Goal: Task Accomplishment & Management: Manage account settings

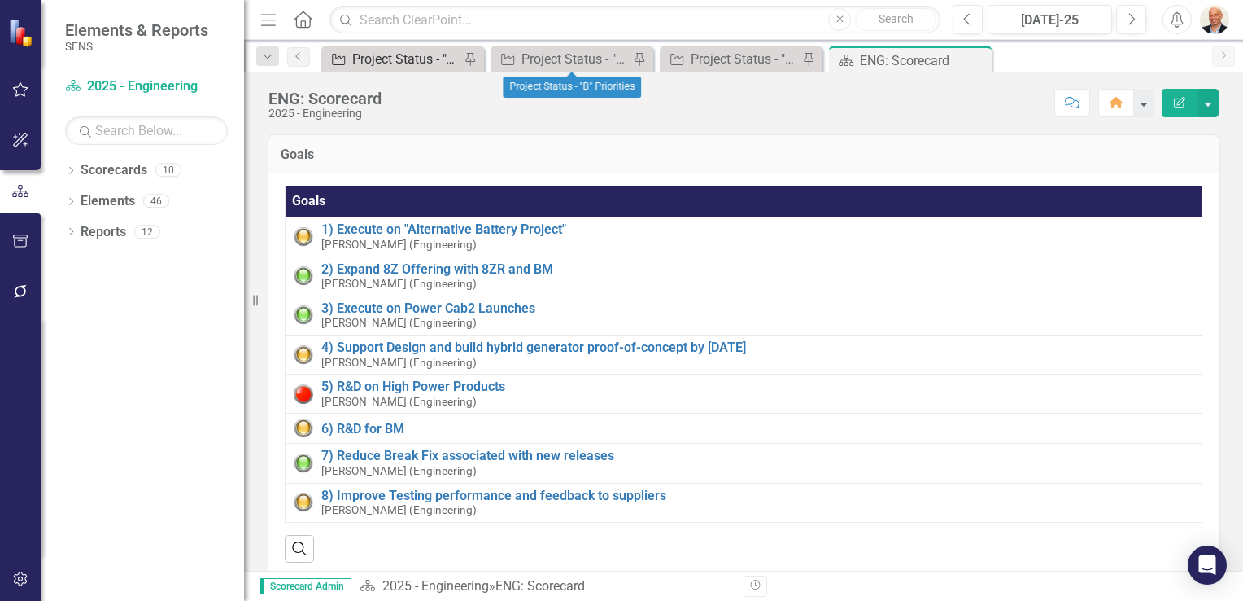
click at [416, 60] on div "Project Status - "A" Priorities" at bounding box center [405, 59] width 107 height 20
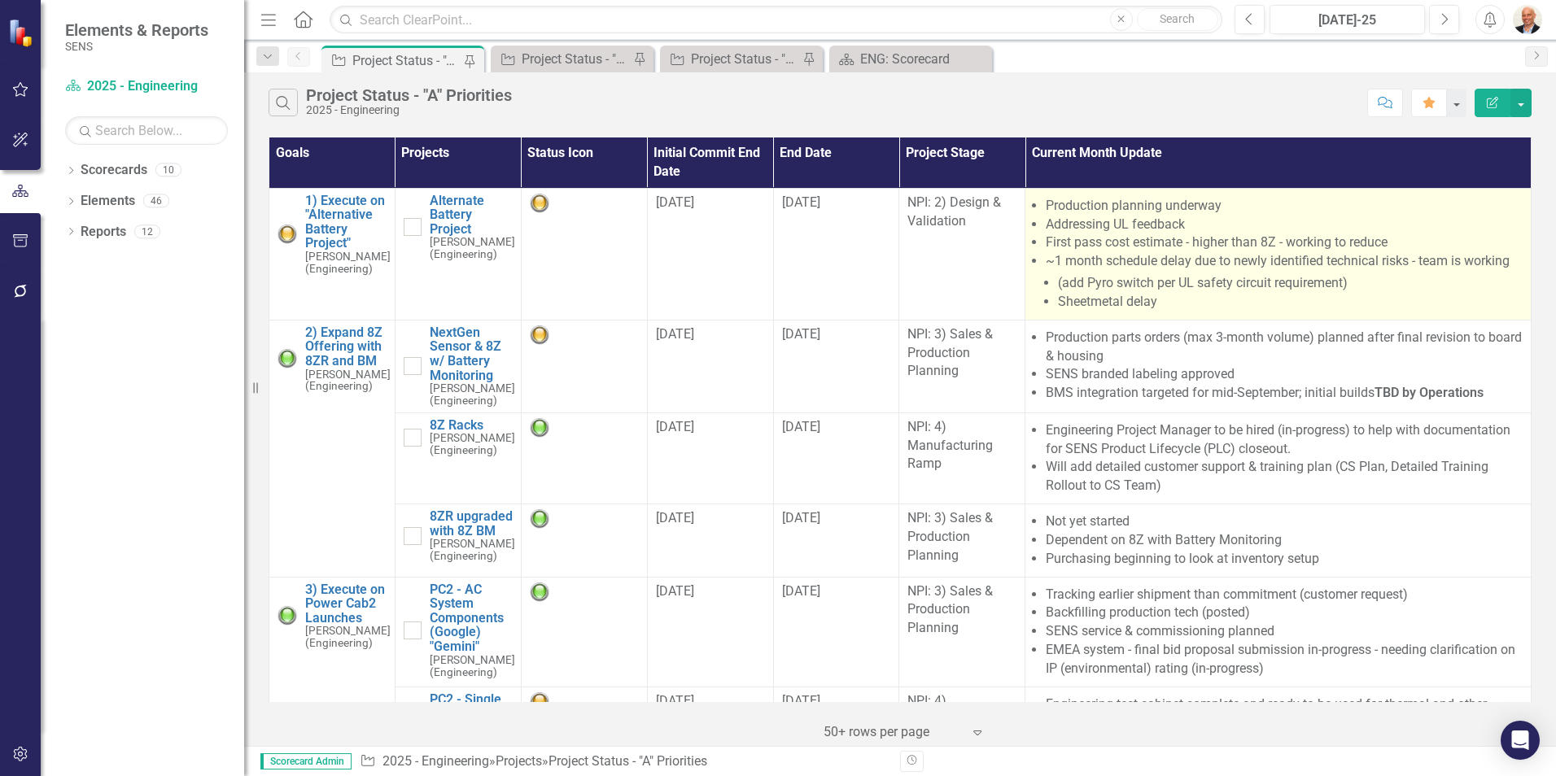
click at [1149, 256] on li "~1 month schedule delay due to newly identified technical risks - team is worki…" at bounding box center [1284, 281] width 477 height 59
click at [1076, 252] on li "~1 month schedule delay due to newly identified technical risks - team is worki…" at bounding box center [1284, 281] width 477 height 59
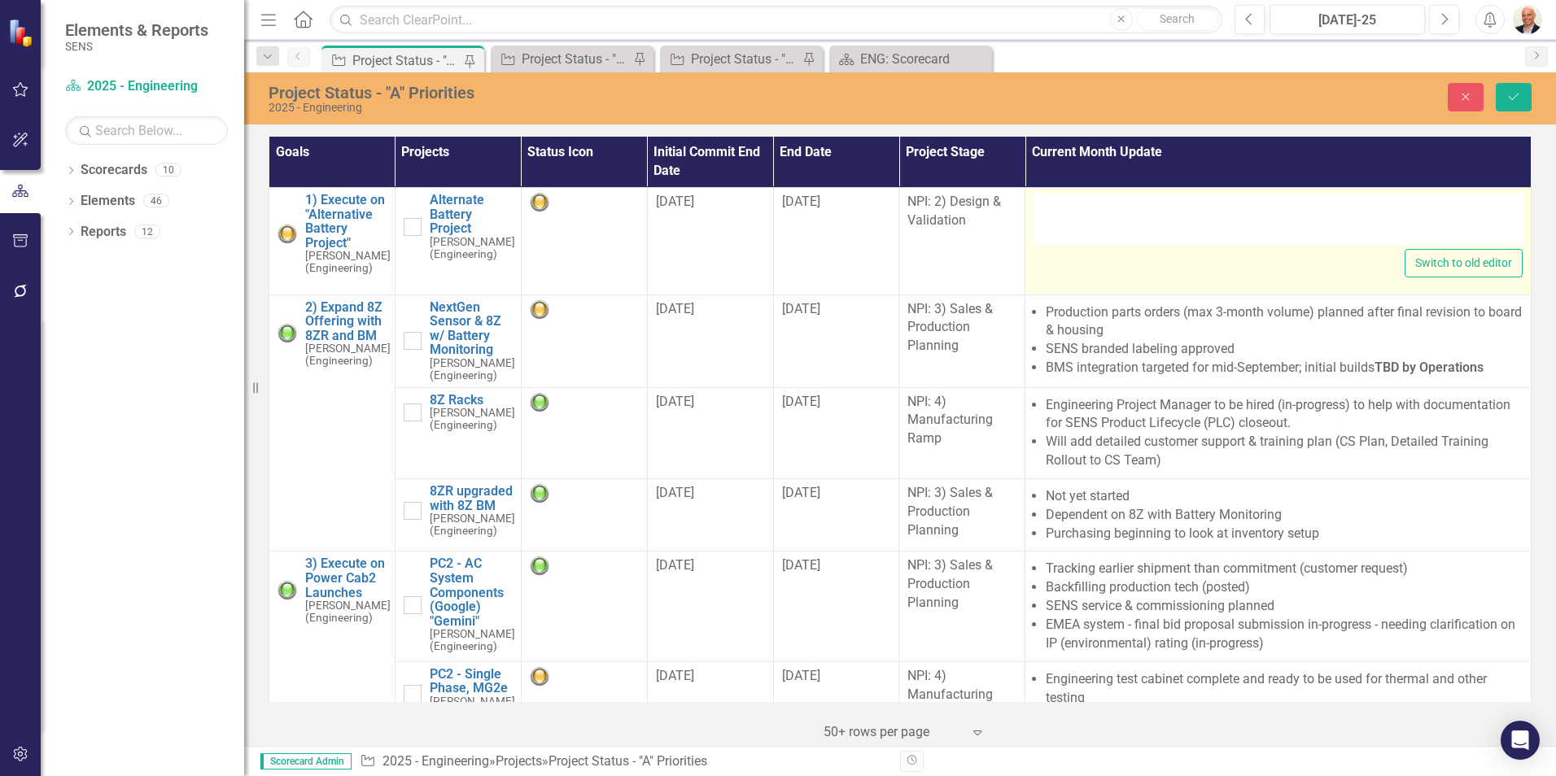
type textarea "<ul> <li>Production planning underway</li> <li>Addressing UL feedback</li> <li>…"
drag, startPoint x: 1076, startPoint y: 252, endPoint x: 1160, endPoint y: 257, distance: 84.0
click at [1160, 257] on div "Switch to old editor" at bounding box center [1278, 263] width 489 height 28
drag, startPoint x: 1160, startPoint y: 257, endPoint x: 1112, endPoint y: 257, distance: 48.0
click at [1112, 257] on div "Switch to old editor" at bounding box center [1278, 263] width 489 height 28
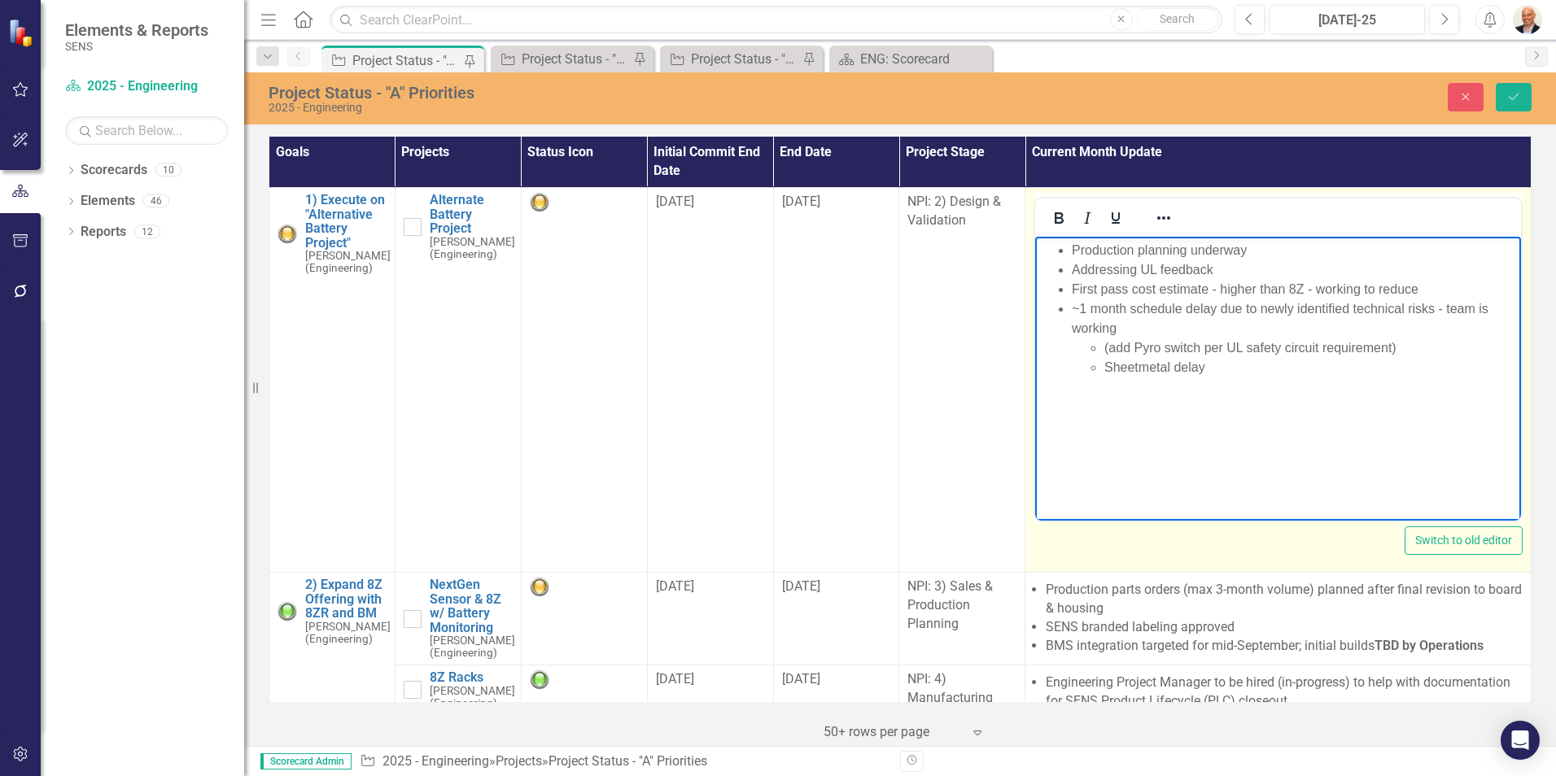
click at [1134, 302] on li "~1 month schedule delay due to newly identified technical risks - team is worki…" at bounding box center [1294, 338] width 445 height 78
click at [1243, 345] on li "Sheetmetal delay" at bounding box center [1310, 349] width 413 height 20
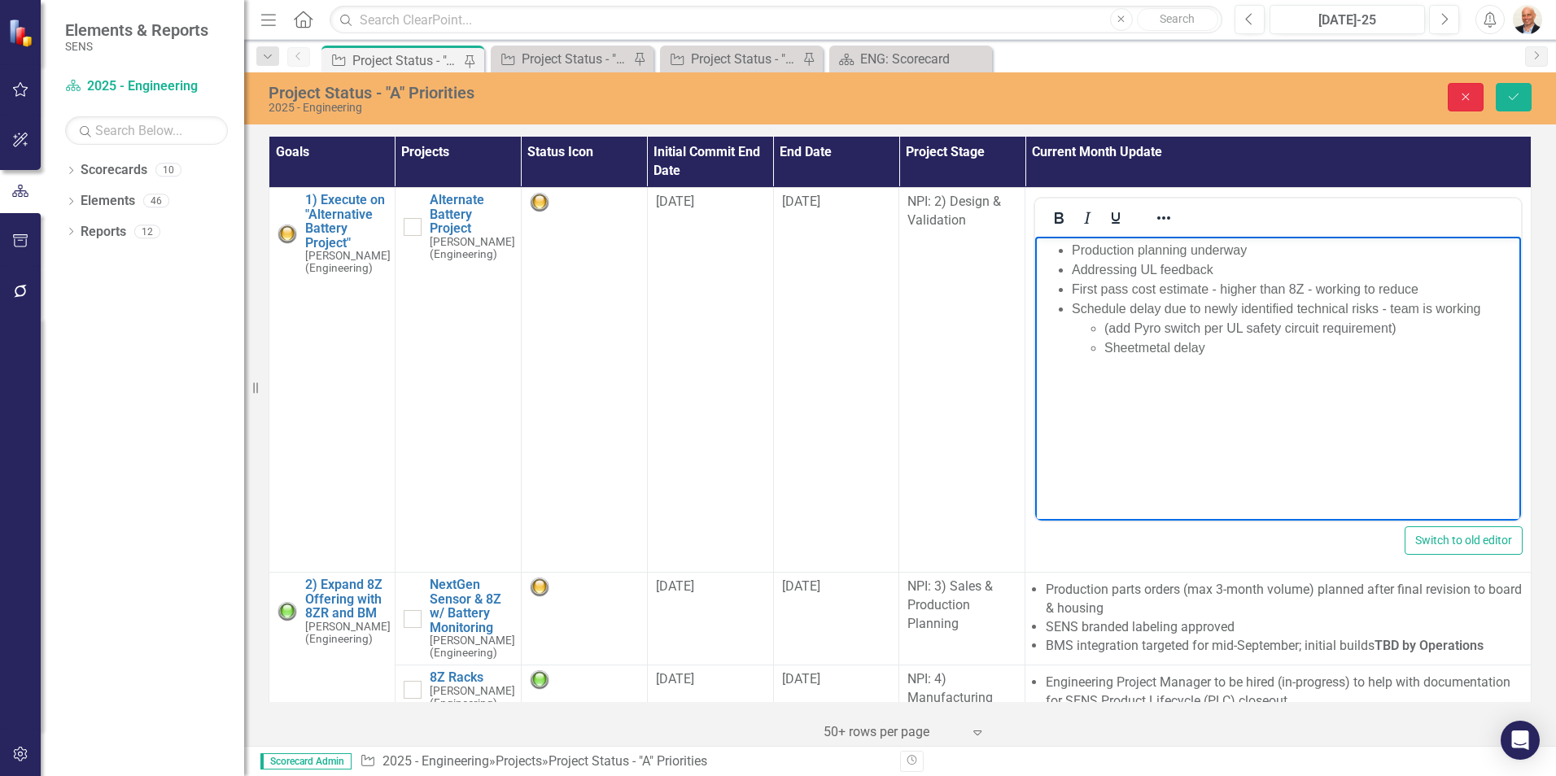
click at [1243, 96] on icon "Close" at bounding box center [1465, 96] width 15 height 11
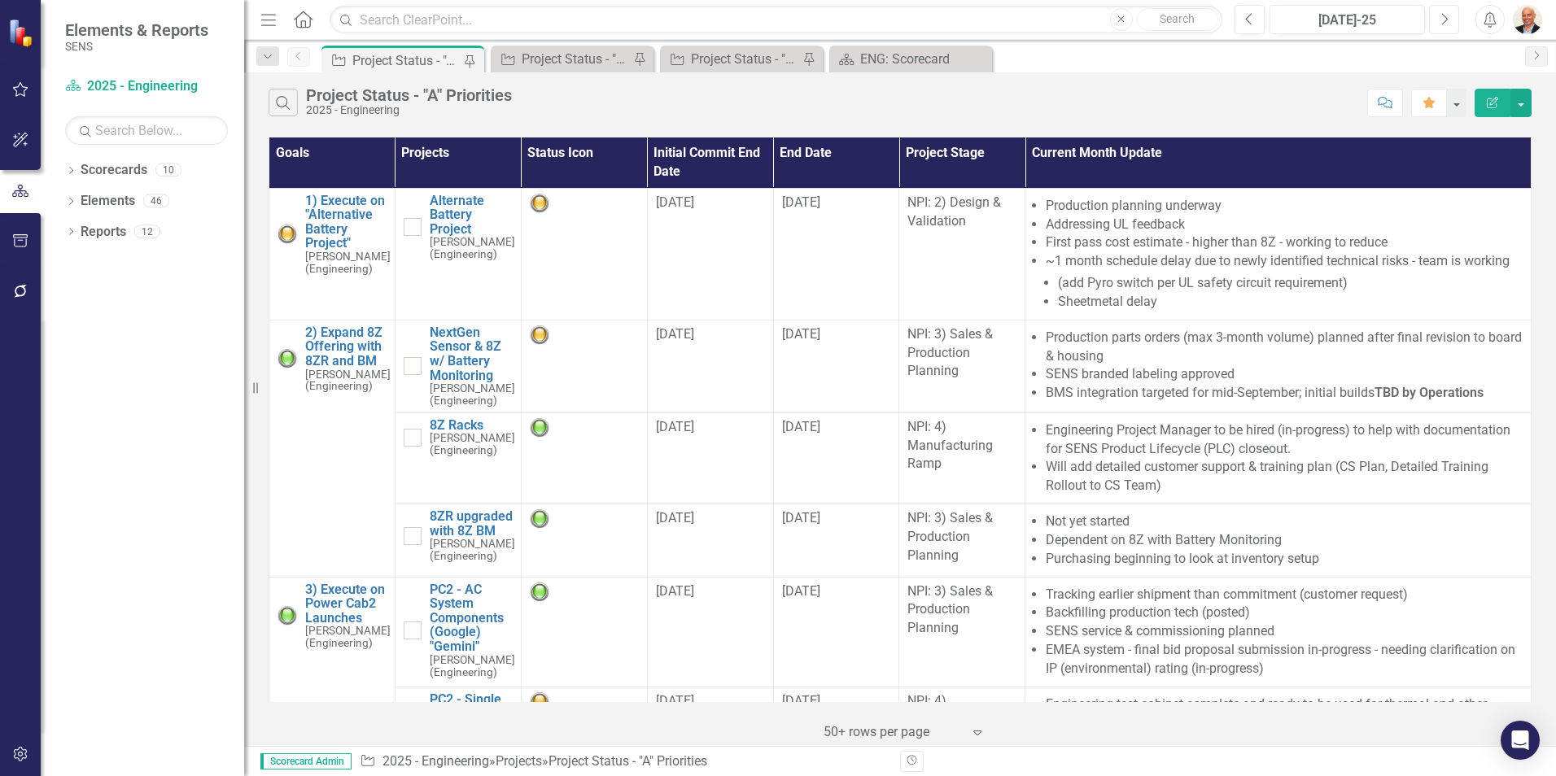
click at [1243, 20] on button "Next" at bounding box center [1444, 19] width 30 height 29
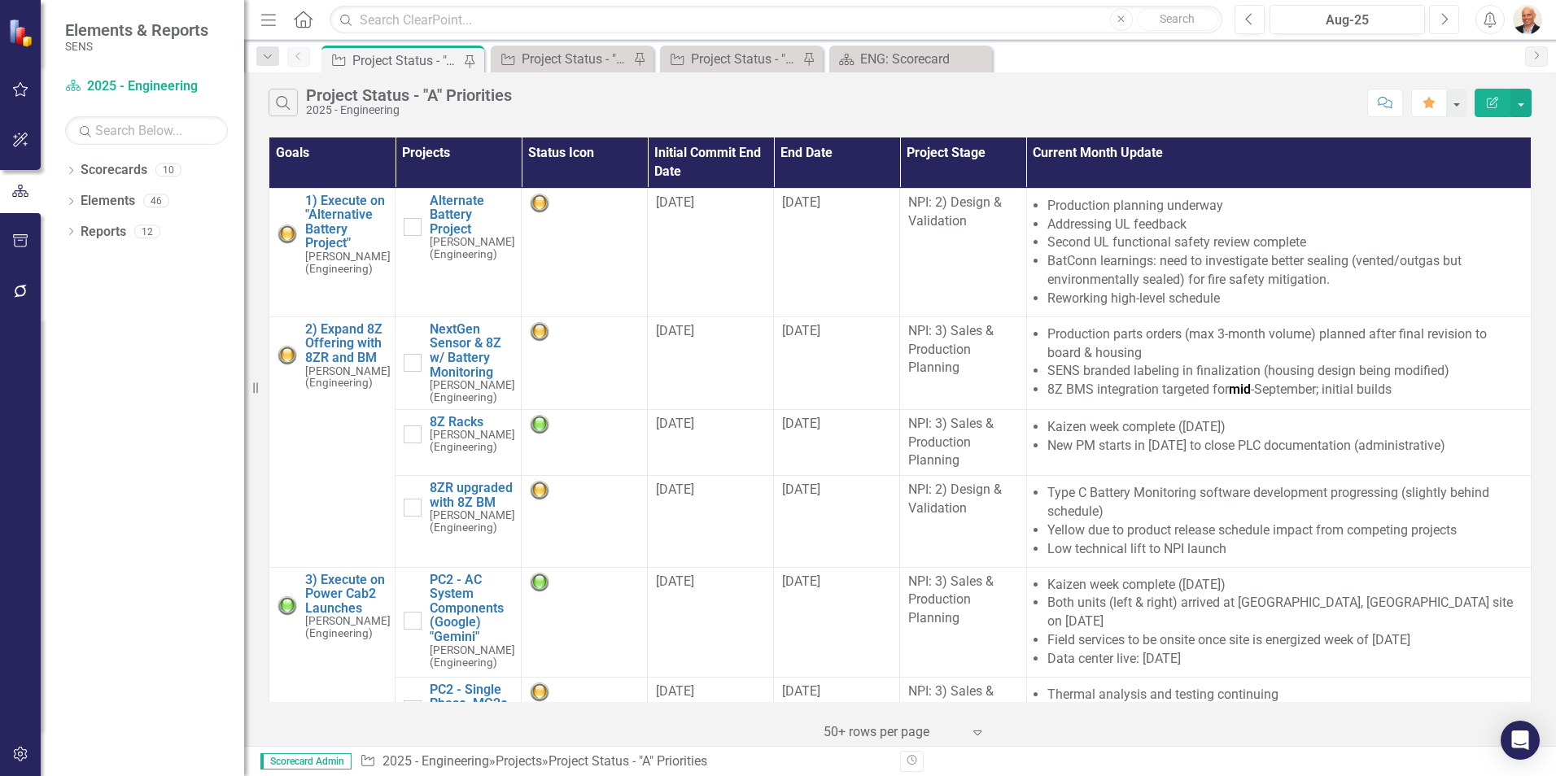
click at [1243, 18] on icon "Next" at bounding box center [1444, 19] width 9 height 15
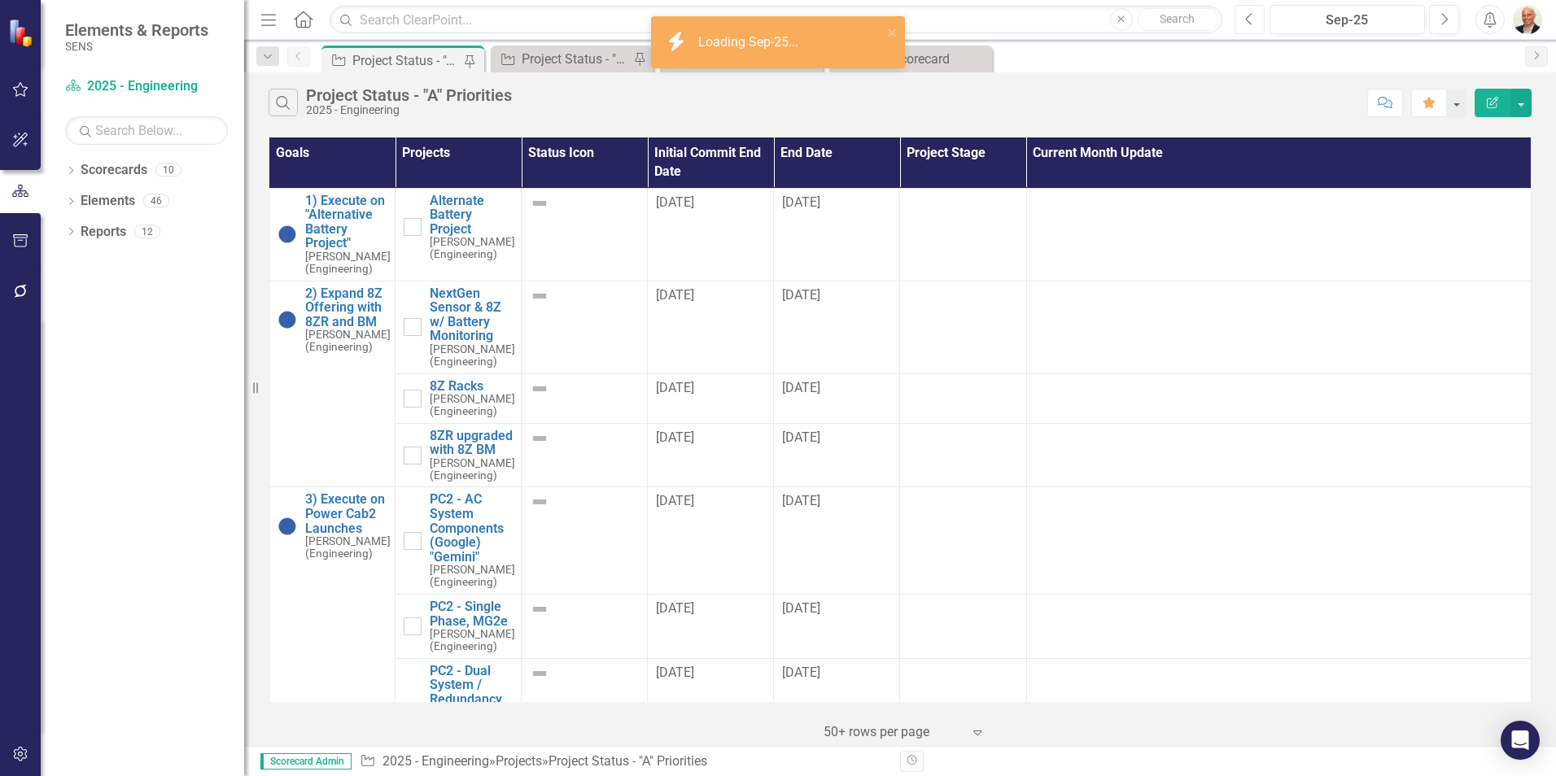
click at [1243, 20] on icon "Previous" at bounding box center [1249, 19] width 9 height 15
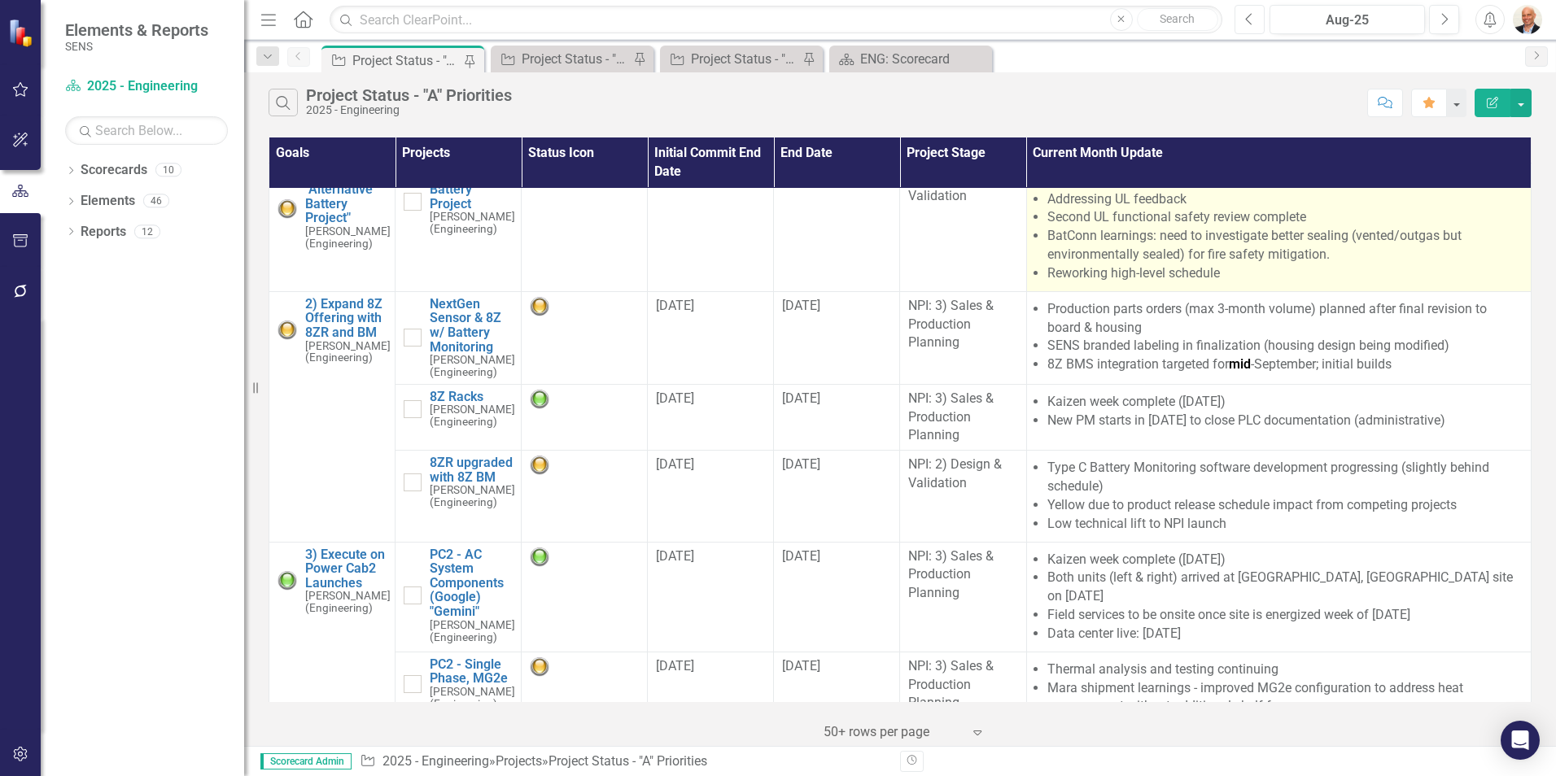
scroll to position [81, 0]
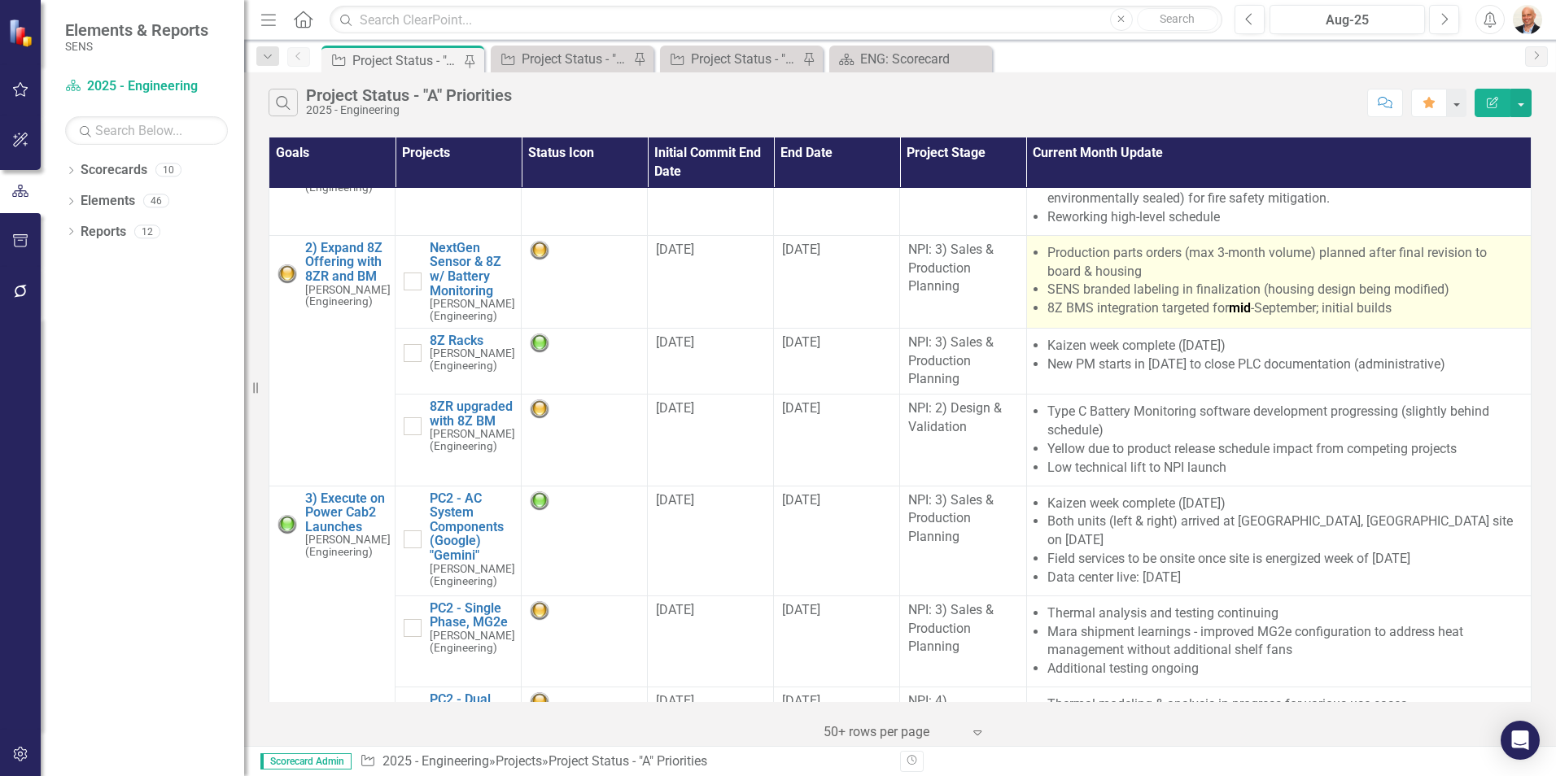
click at [1243, 291] on li "SENS branded labeling in finalization (housing design being modified)" at bounding box center [1284, 290] width 475 height 19
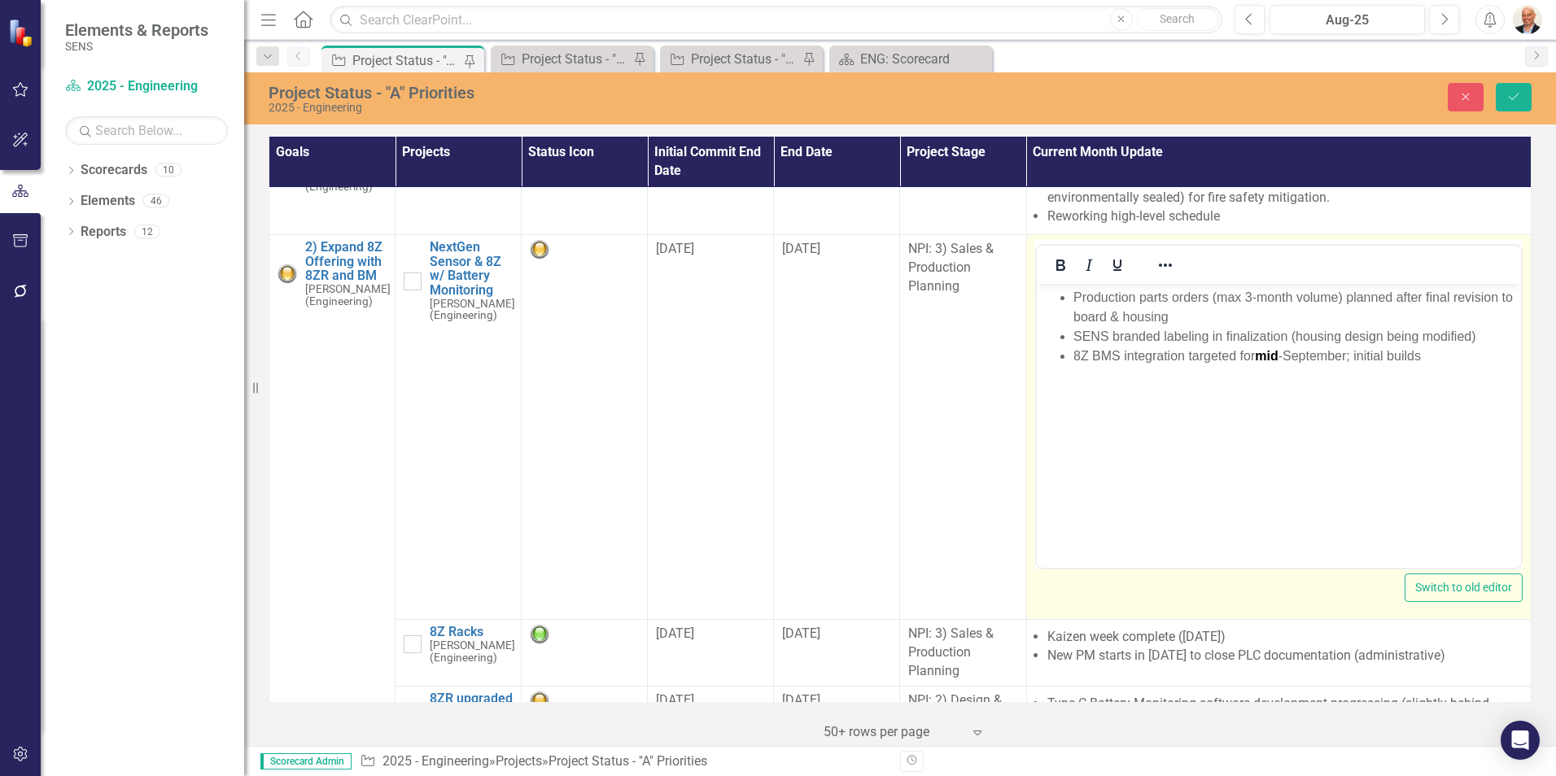
scroll to position [0, 0]
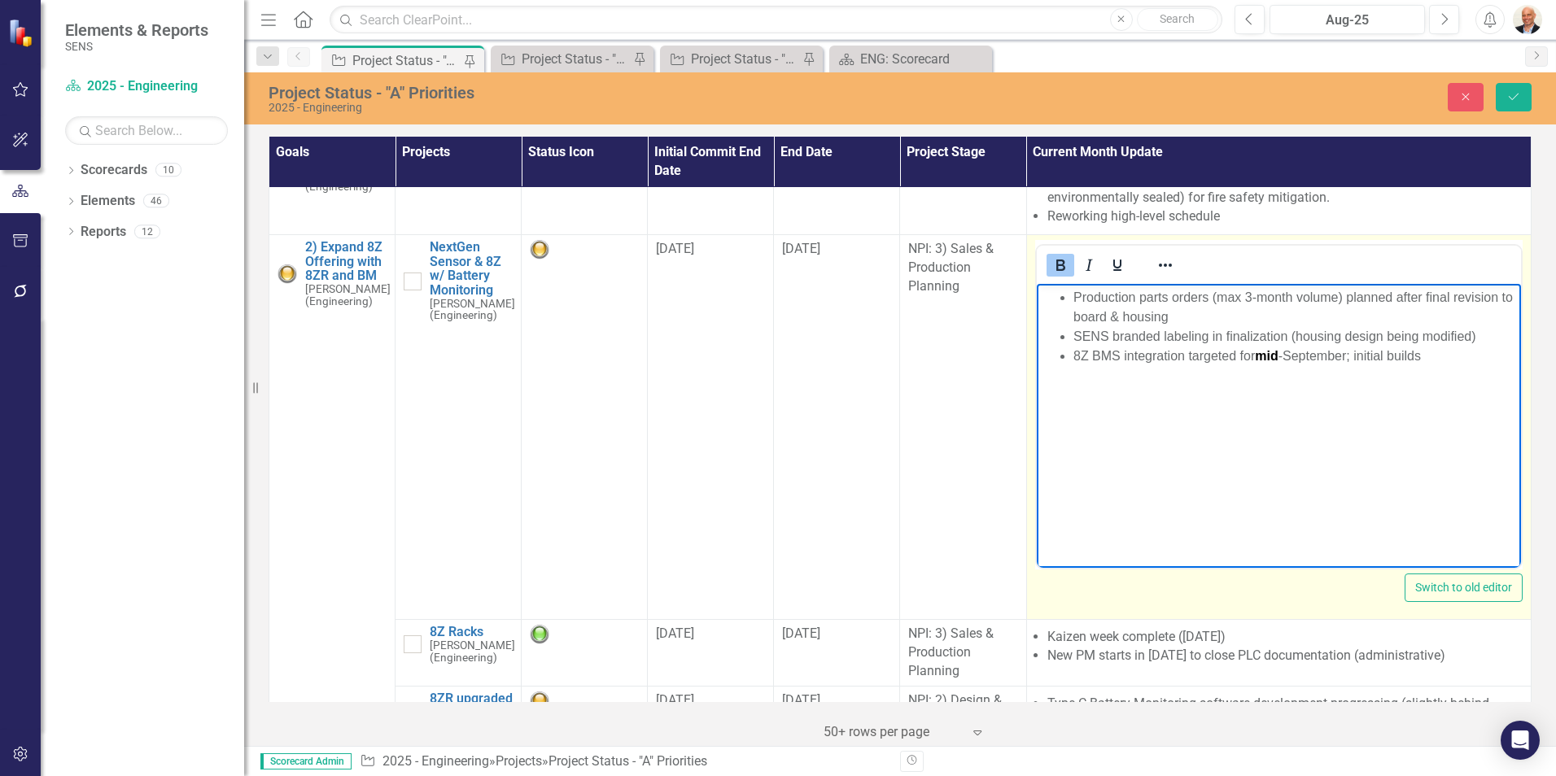
drag, startPoint x: 2331, startPoint y: 575, endPoint x: 1282, endPoint y: 353, distance: 1072.1
click at [1243, 353] on li "8Z BMS integration targeted for mid -September; initial builds" at bounding box center [1295, 357] width 444 height 20
click at [1062, 264] on icon "Bold" at bounding box center [1060, 265] width 9 height 11
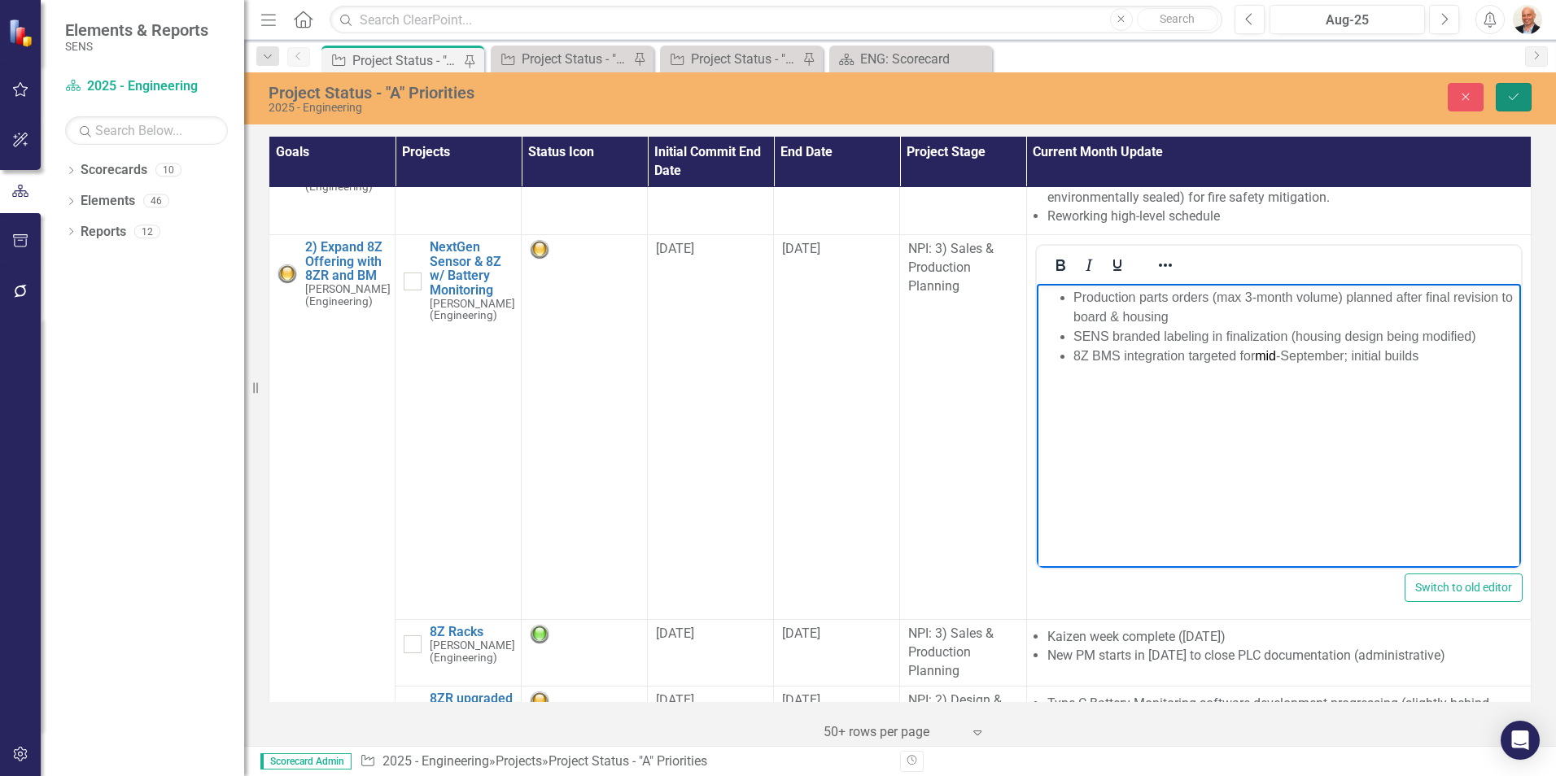
click at [1243, 87] on button "Save" at bounding box center [1514, 97] width 36 height 28
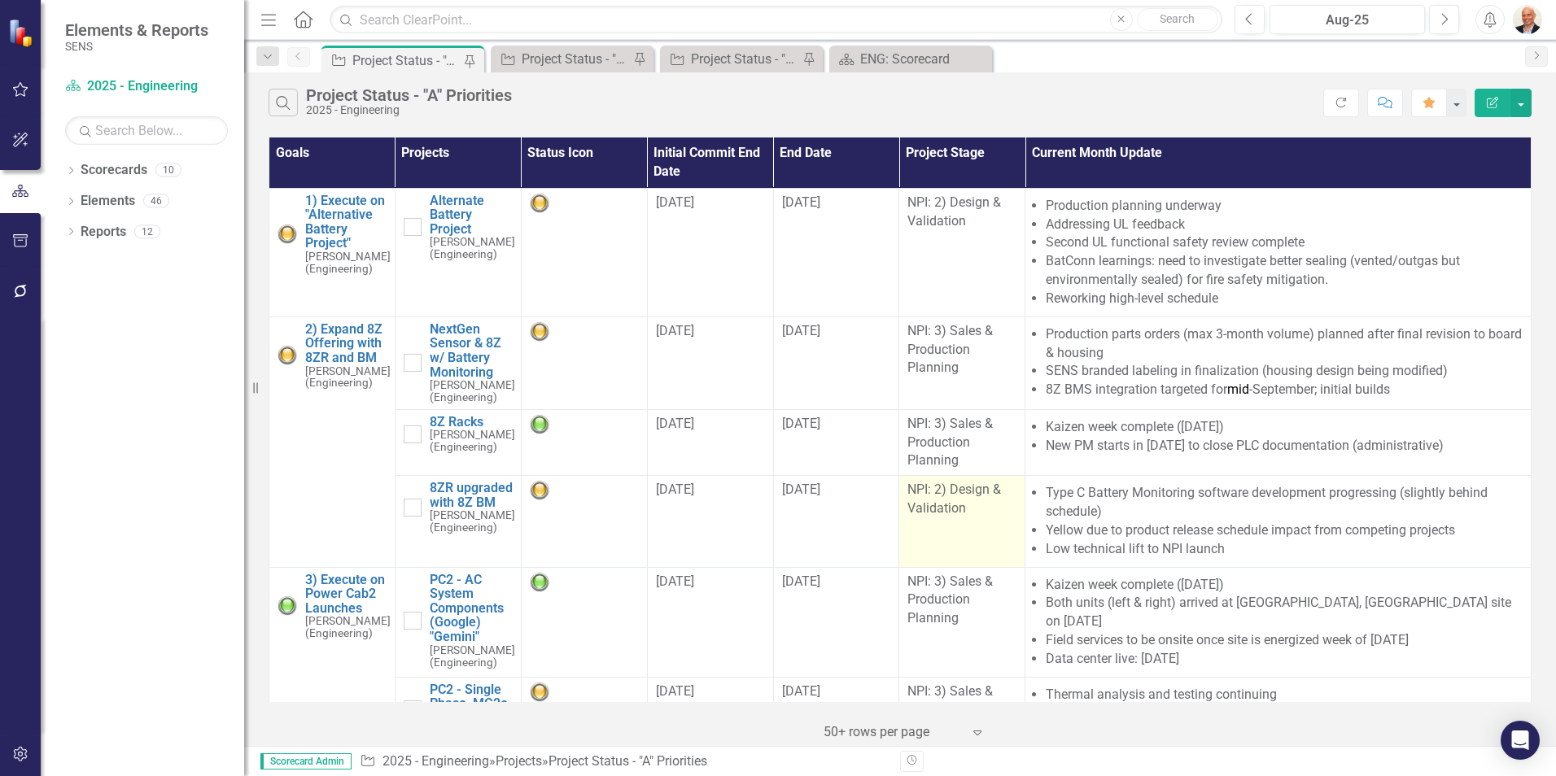
scroll to position [1101, 0]
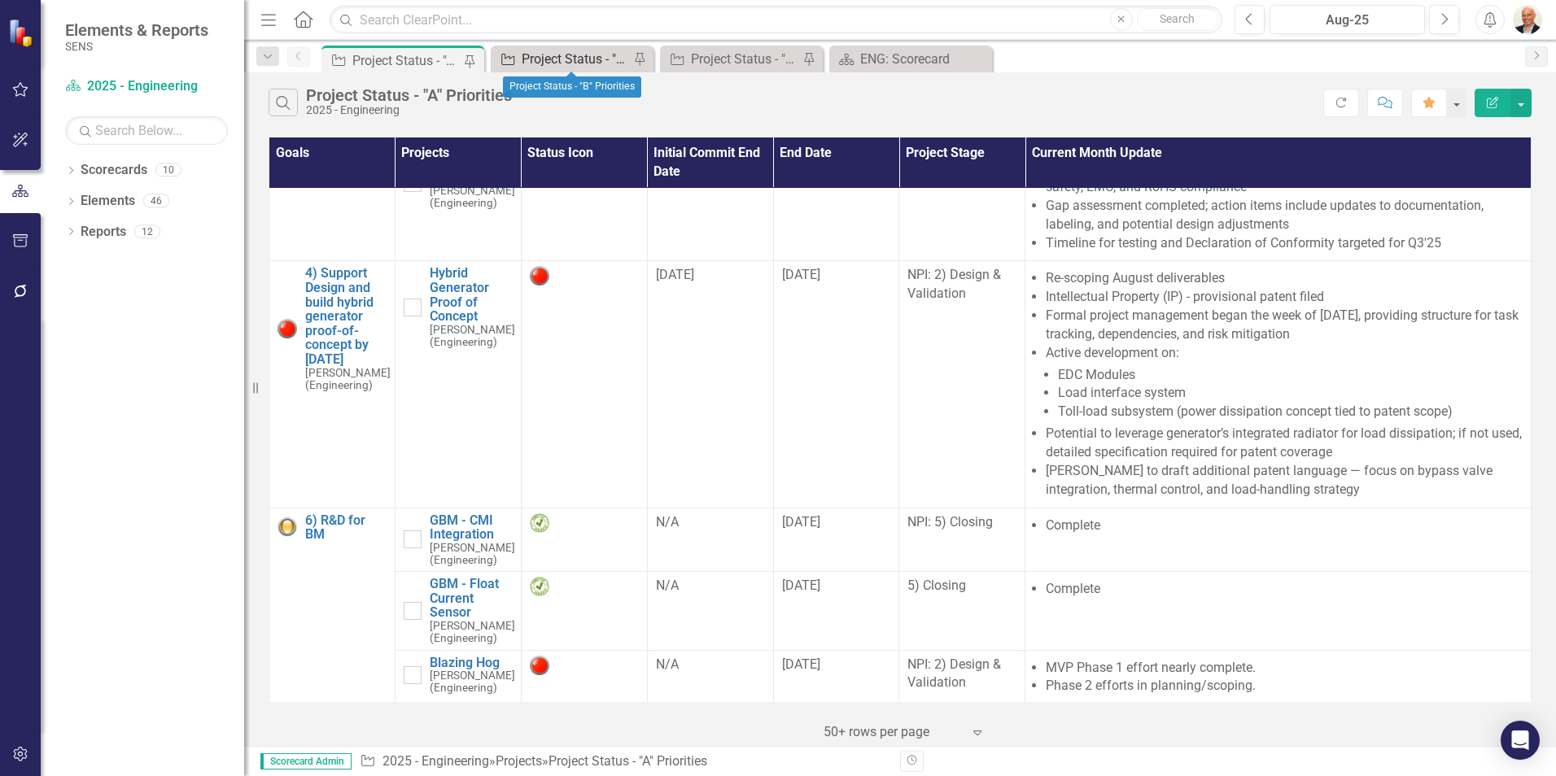
click at [570, 57] on div "Project Status - "B" Priorities" at bounding box center [575, 59] width 107 height 20
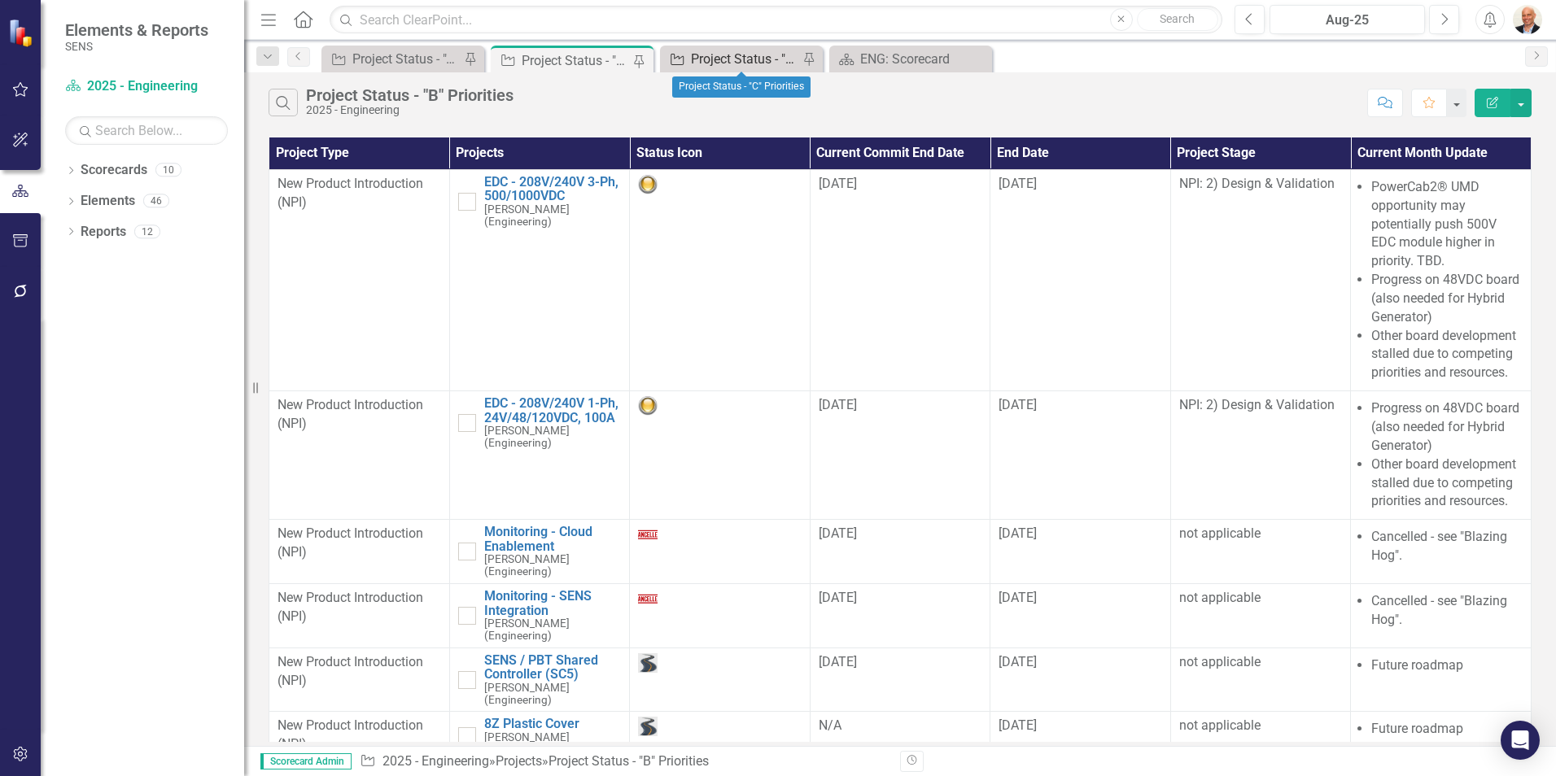
click at [720, 59] on div "Project Status - "C" Priorities" at bounding box center [744, 59] width 107 height 20
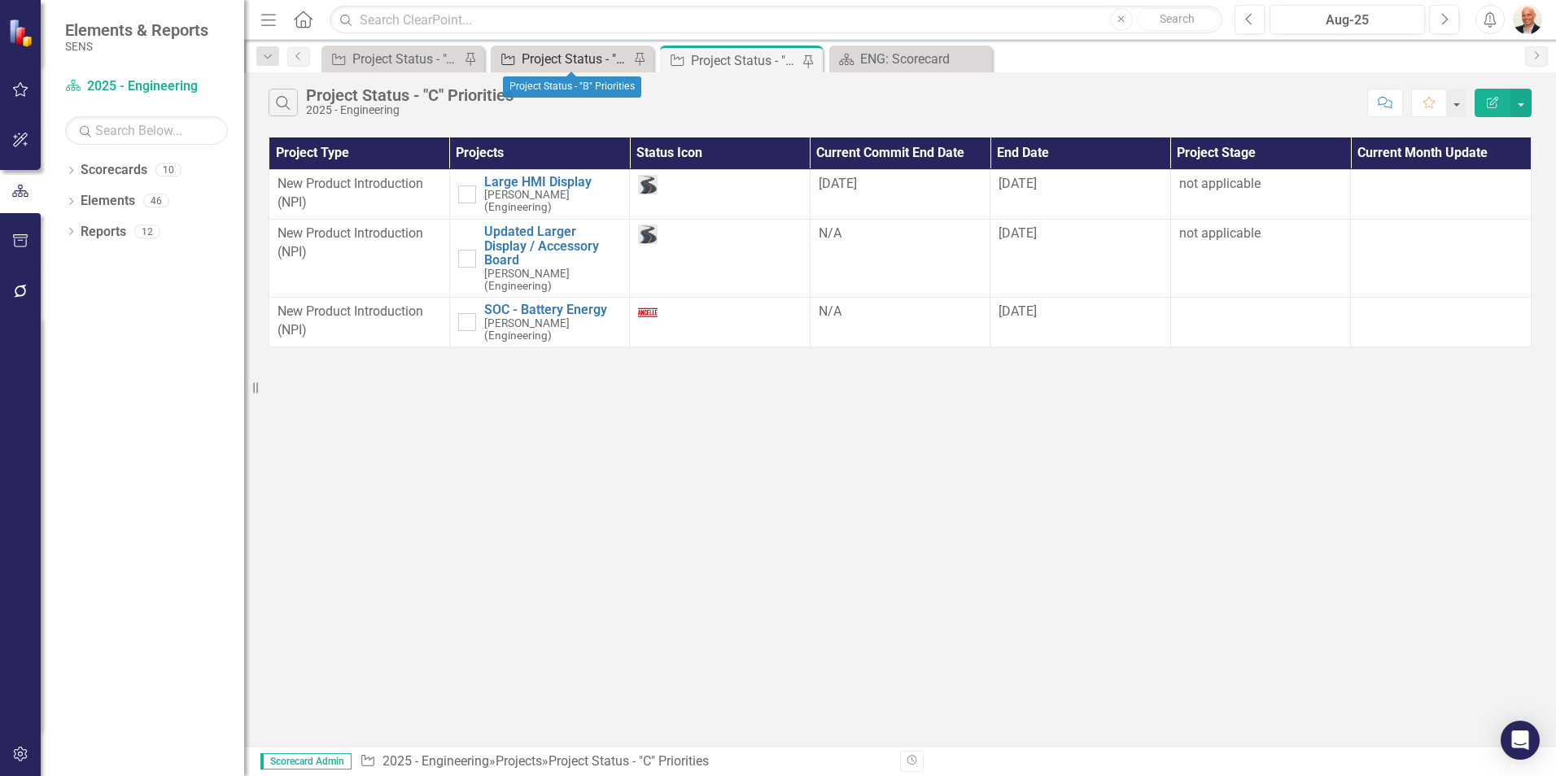
click at [588, 55] on div "Project Status - "B" Priorities" at bounding box center [575, 59] width 107 height 20
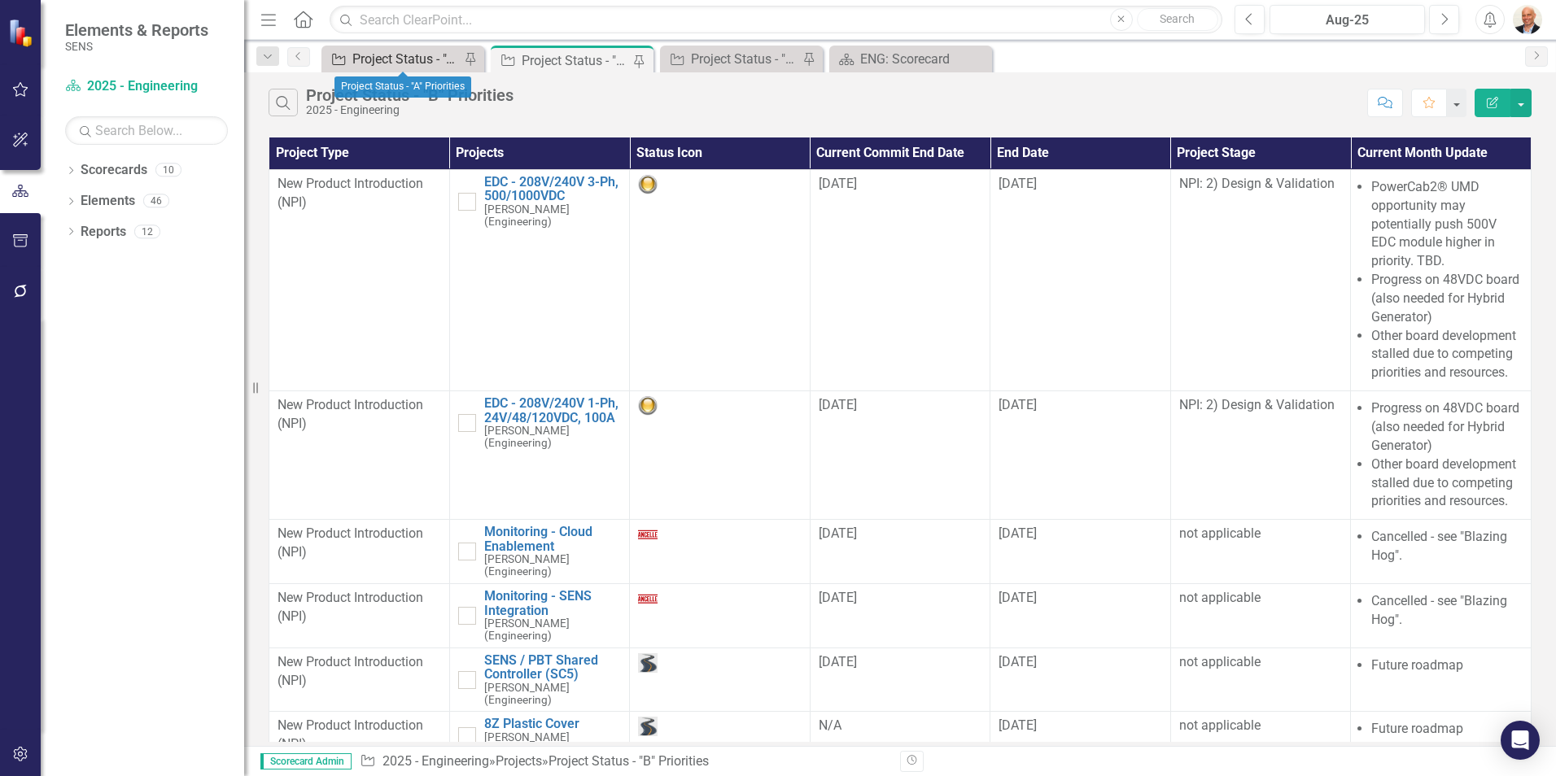
click at [427, 57] on div "Project Status - "A" Priorities" at bounding box center [405, 59] width 107 height 20
